Goal: Transaction & Acquisition: Subscribe to service/newsletter

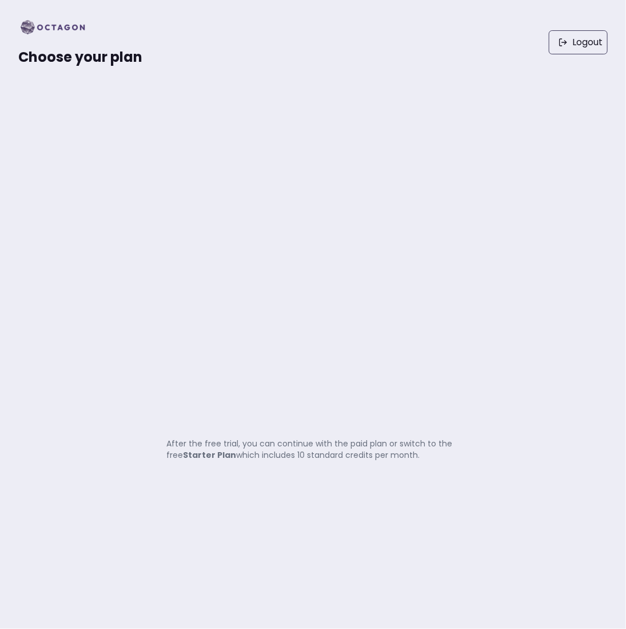
click at [218, 451] on strong "Starter Plan" at bounding box center [210, 454] width 53 height 11
click at [56, 25] on img at bounding box center [56, 27] width 76 height 18
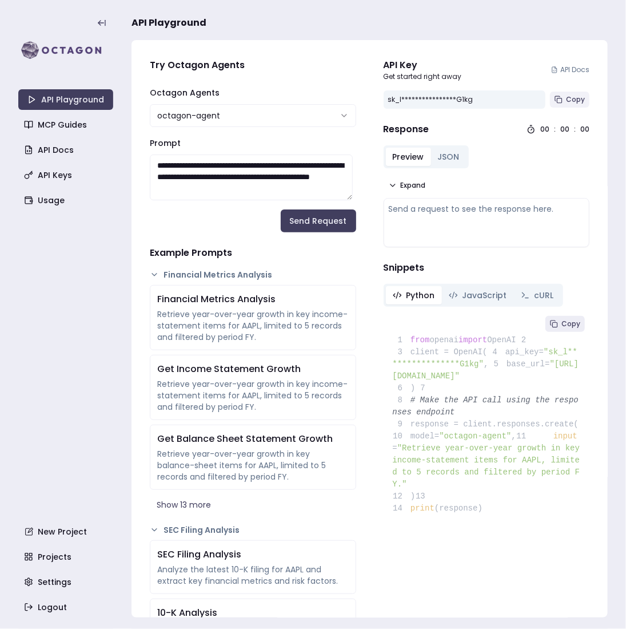
click at [566, 95] on span "Copy" at bounding box center [575, 99] width 19 height 9
